Goal: Task Accomplishment & Management: Use online tool/utility

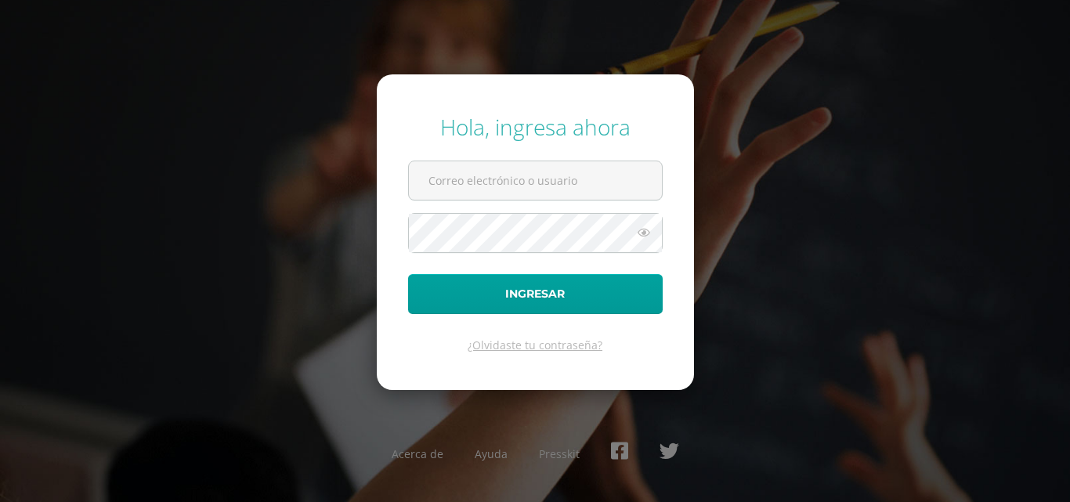
click at [476, 189] on input "text" at bounding box center [535, 180] width 253 height 38
type input "COS00966@osoriosandoval.edu.gt"
click at [408, 274] on button "Ingresar" at bounding box center [535, 294] width 255 height 40
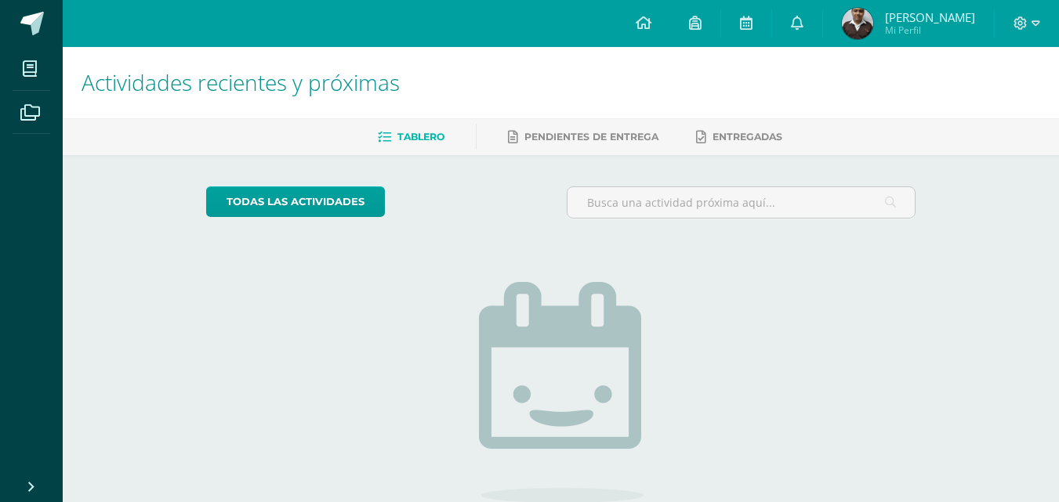
scroll to position [136, 0]
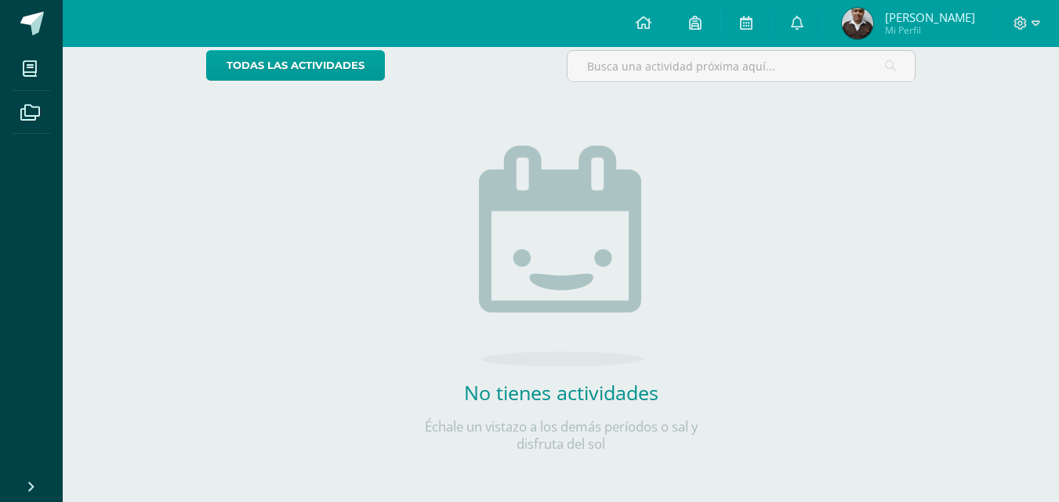
click at [221, 222] on div "todas las Actividades No tienes actividades Échale un vistazo a los demás perío…" at bounding box center [561, 261] width 772 height 484
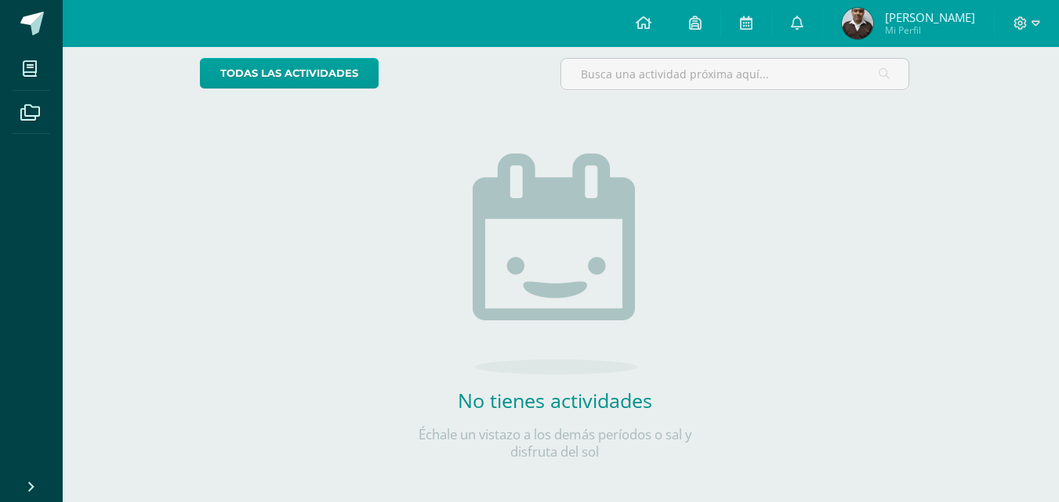
scroll to position [136, 6]
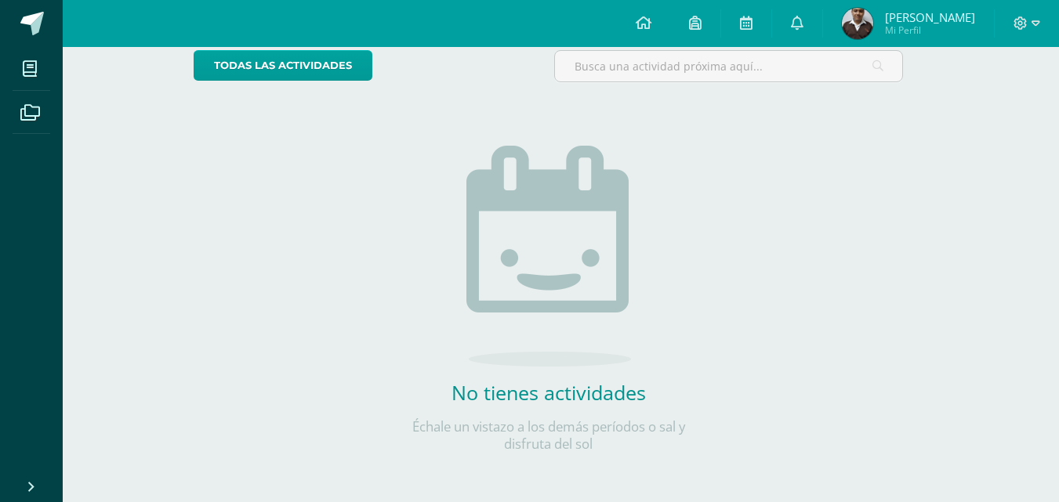
scroll to position [0, 13]
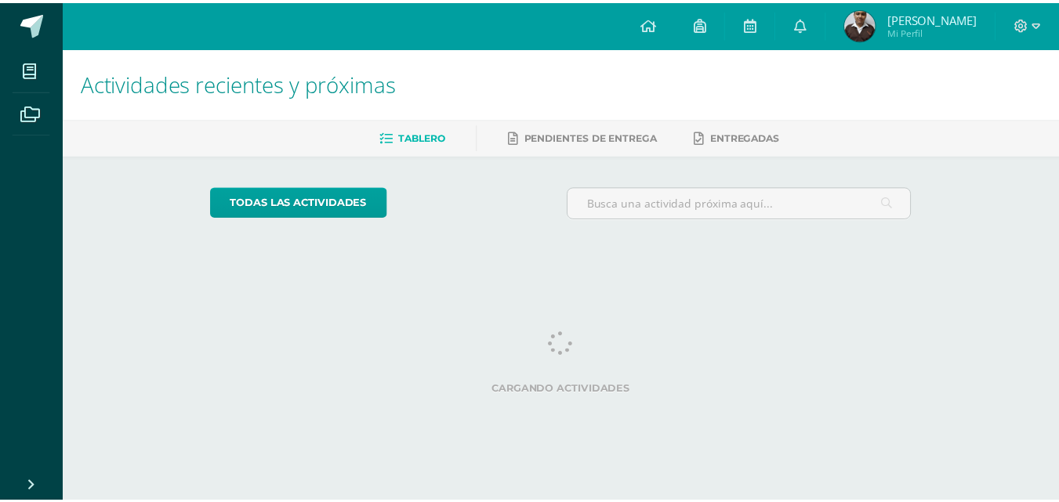
scroll to position [0, 13]
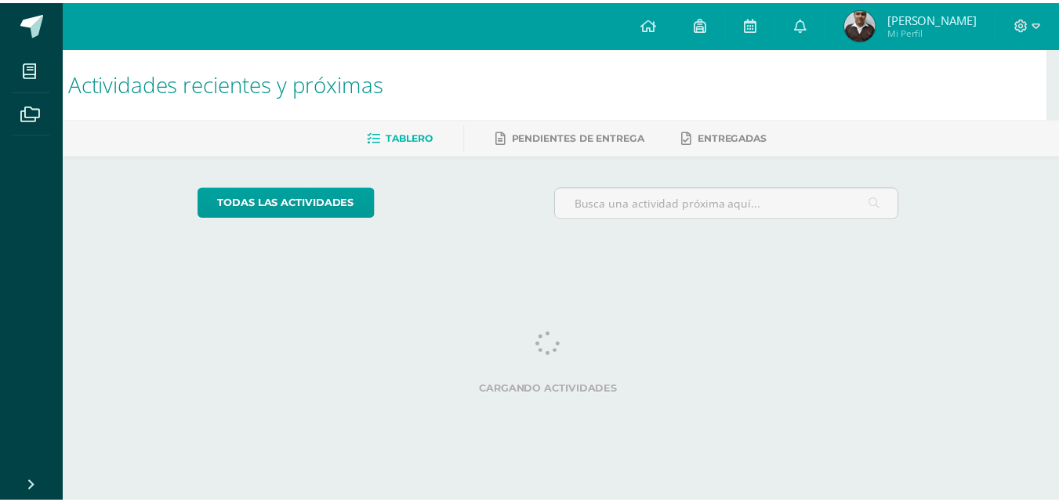
scroll to position [0, 13]
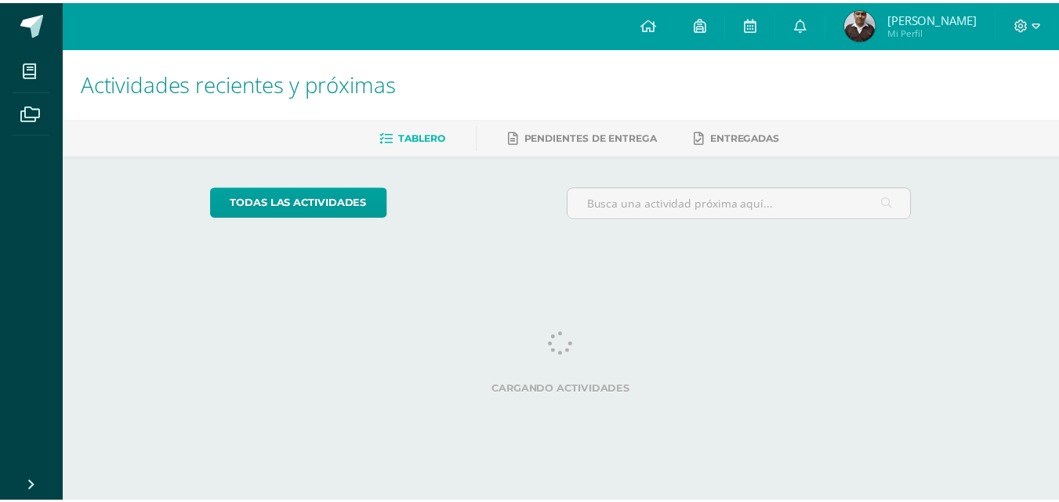
scroll to position [0, 13]
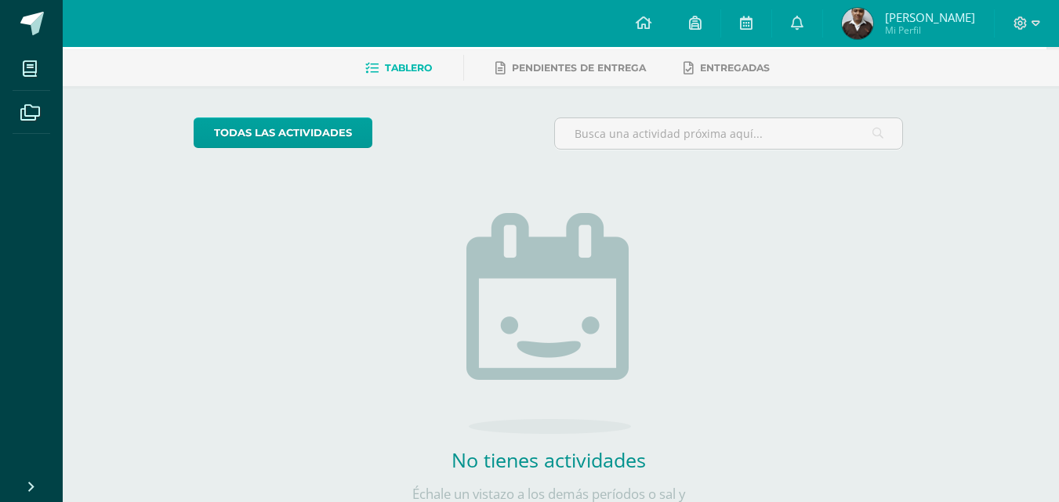
scroll to position [136, 13]
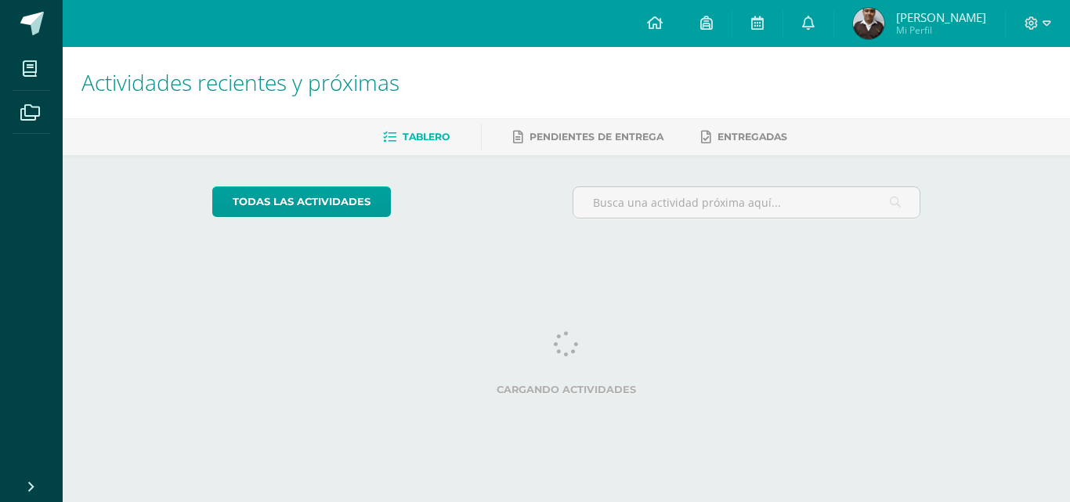
scroll to position [0, 19]
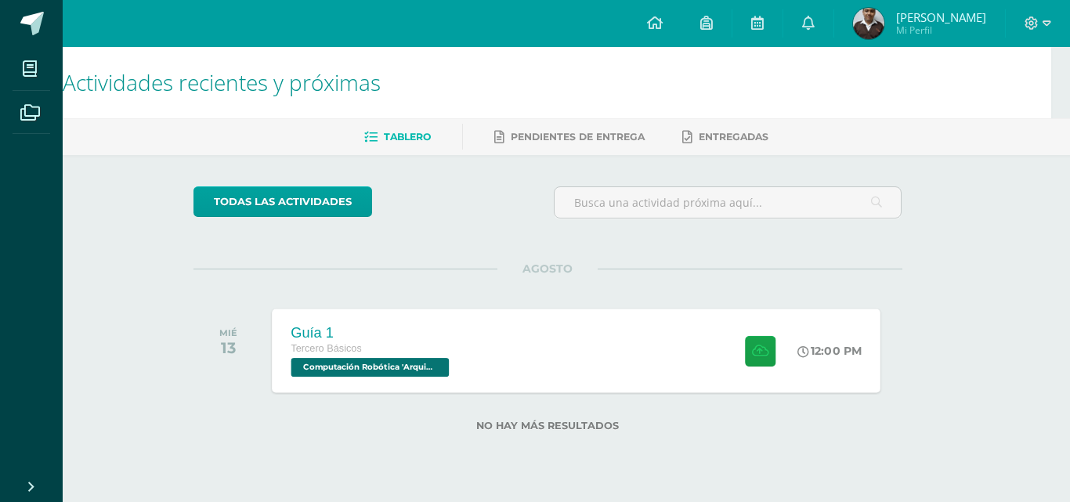
click at [450, 320] on div "Guía 1 Tercero Básicos Computación Robótica '[PERSON_NAME]'" at bounding box center [372, 351] width 200 height 84
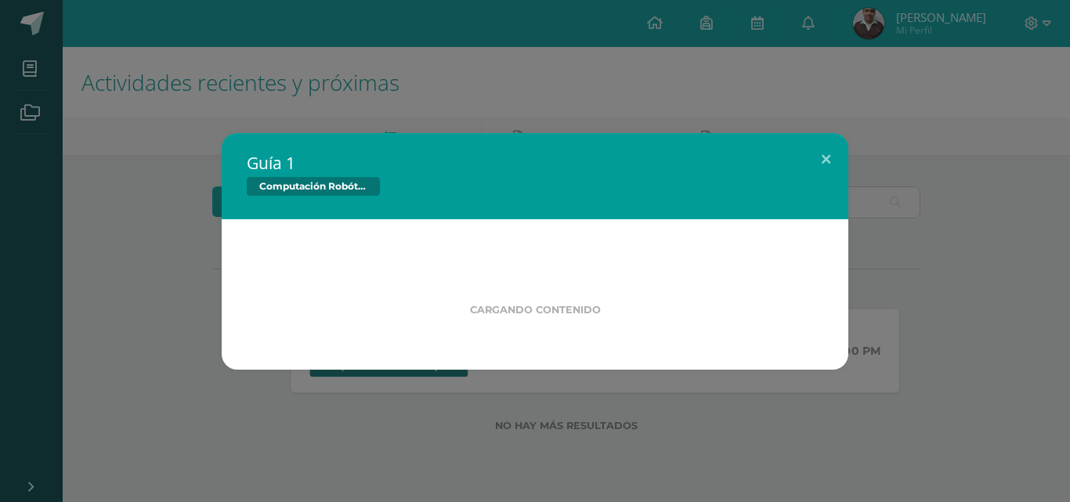
scroll to position [0, 0]
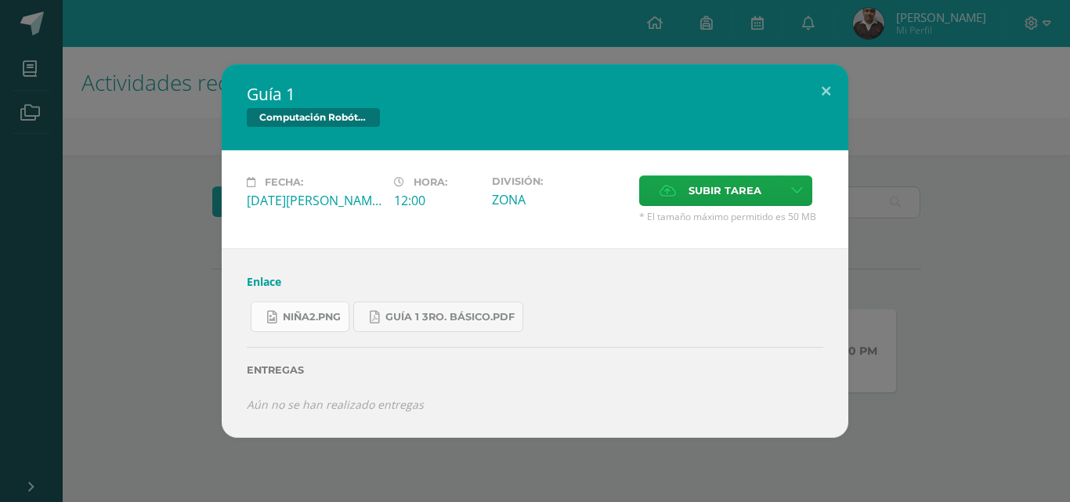
click at [317, 323] on span "niña2.png" at bounding box center [312, 317] width 58 height 13
click at [407, 320] on span "Guía 1 3ro. Básico.pdf" at bounding box center [450, 317] width 129 height 13
